Goal: Check status

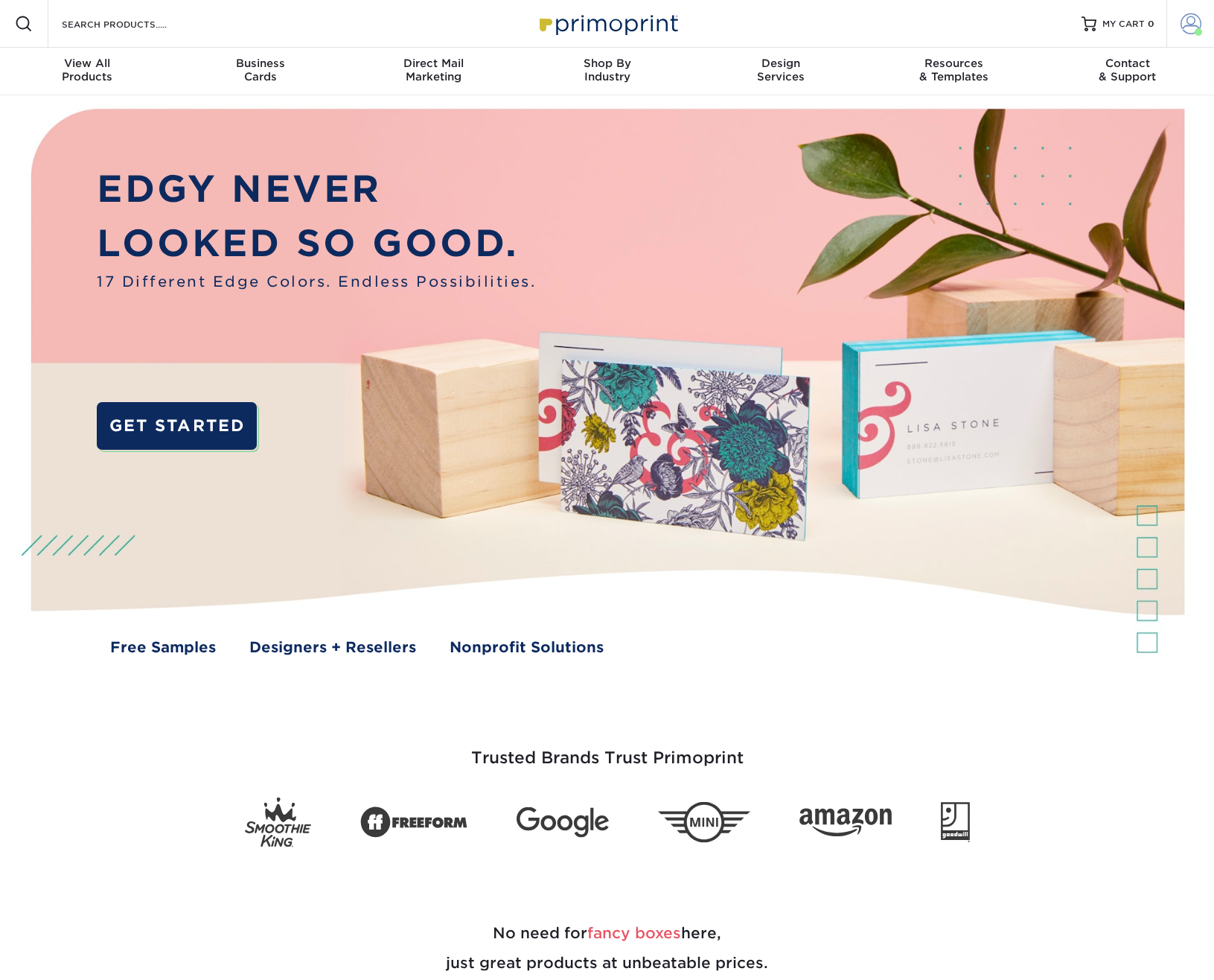
click at [1197, 25] on span at bounding box center [1191, 23] width 20 height 20
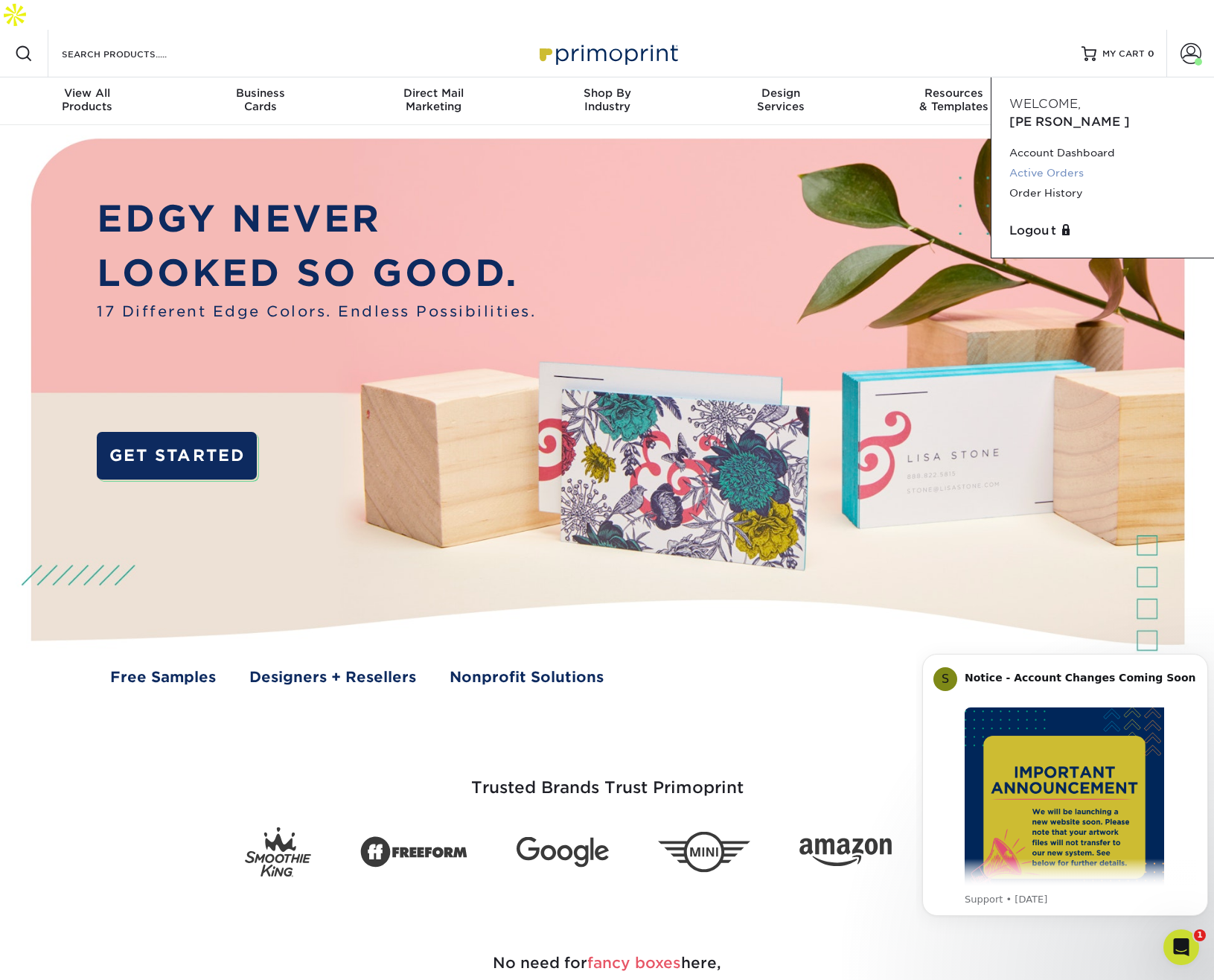
click at [1065, 163] on link "Active Orders" at bounding box center [1103, 173] width 187 height 20
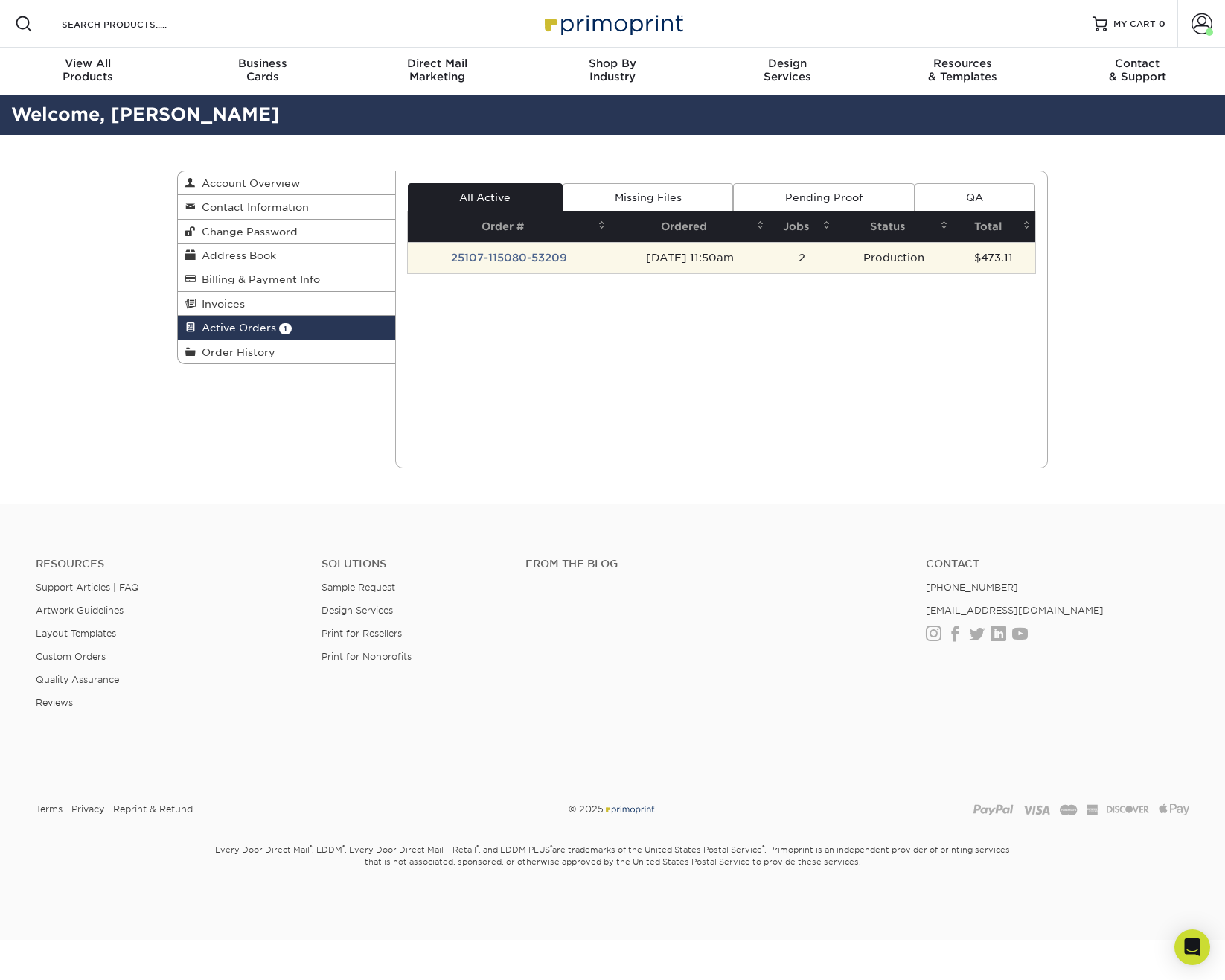
click at [526, 256] on td "25107-115080-53209" at bounding box center [509, 257] width 202 height 32
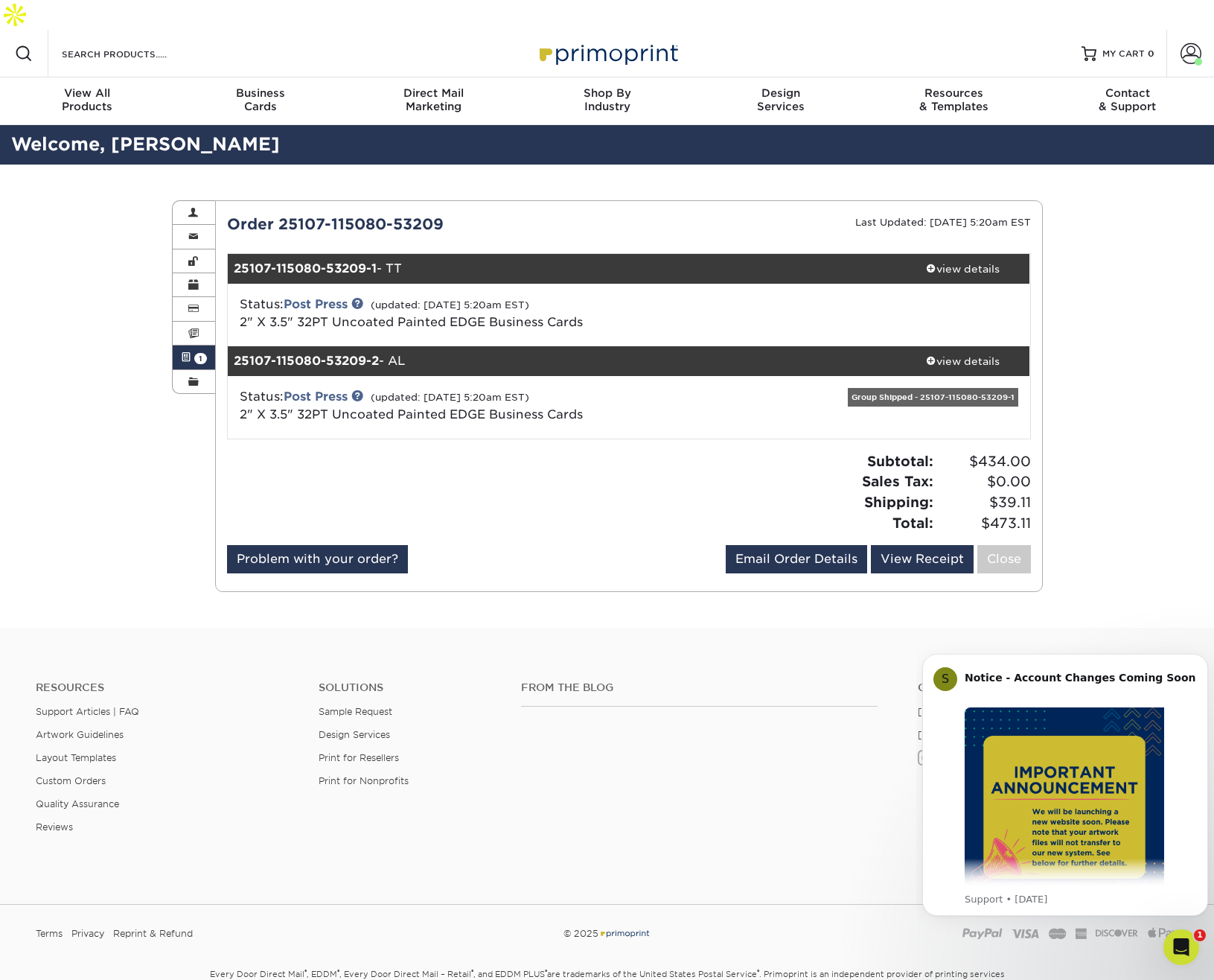
click at [101, 452] on div "Active Orders Account Overview Contact Information Change Password Address Book…" at bounding box center [607, 396] width 1214 height 463
